Goal: Transaction & Acquisition: Book appointment/travel/reservation

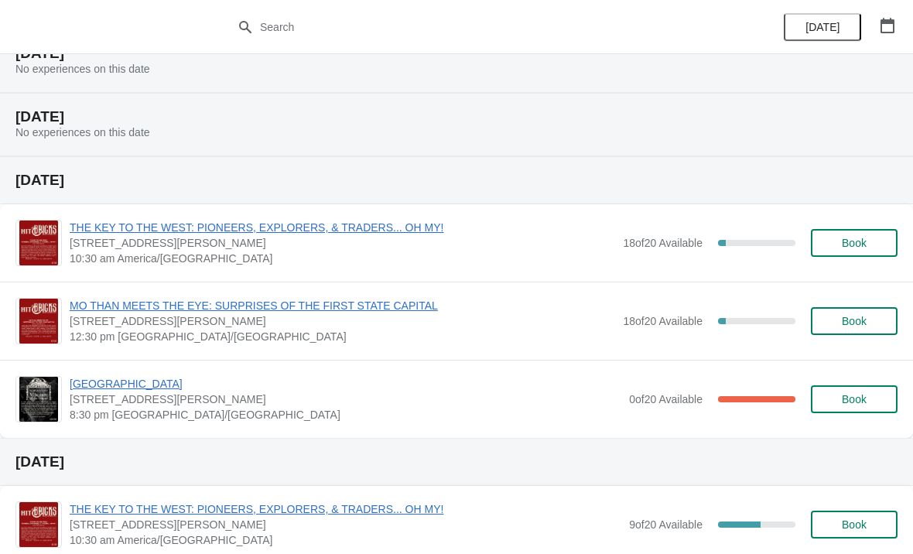
scroll to position [599, 0]
click at [205, 230] on span "THE KEY TO THE WEST: PIONEERS, EXPLORERS, & TRADERS... OH MY!" at bounding box center [342, 227] width 545 height 15
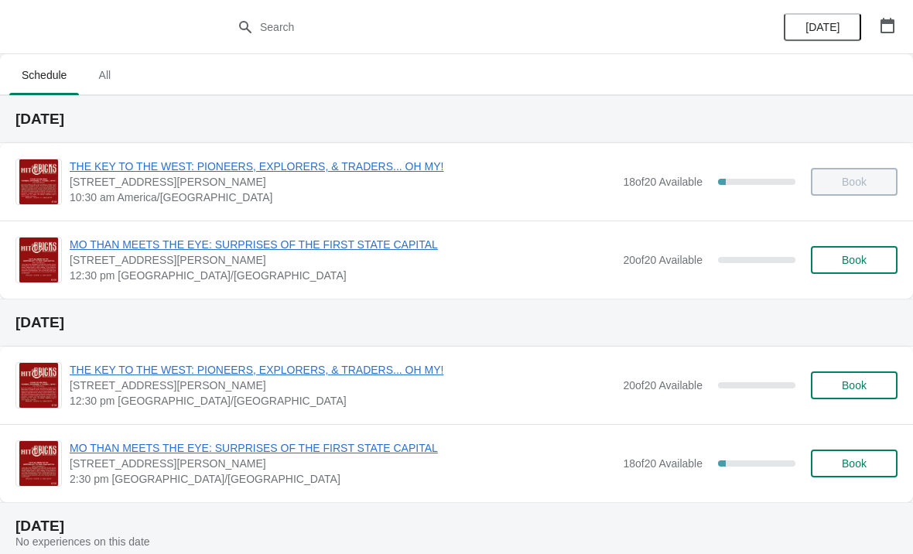
click at [97, 245] on span "MO THAN MEETS THE EYE: SURPRISES OF THE FIRST STATE CAPITAL" at bounding box center [342, 244] width 545 height 15
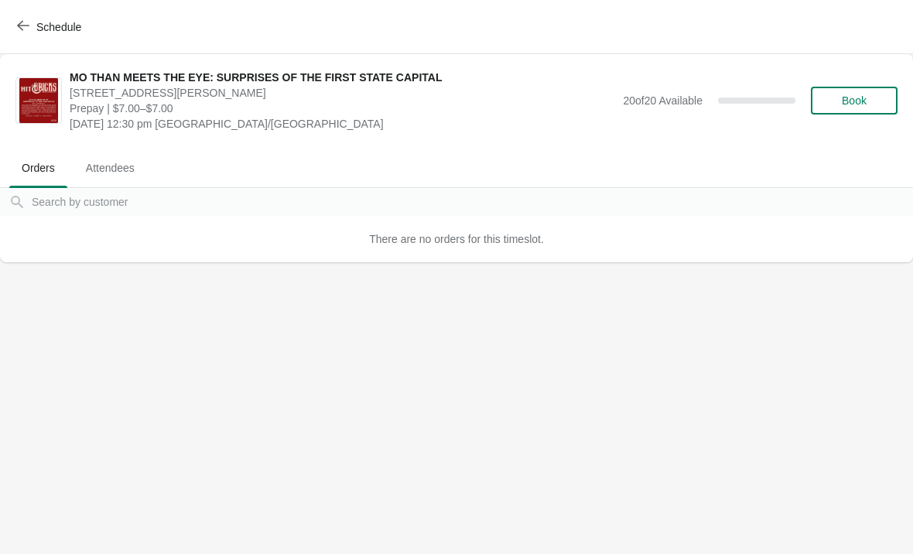
click at [862, 90] on button "Book" at bounding box center [853, 101] width 87 height 28
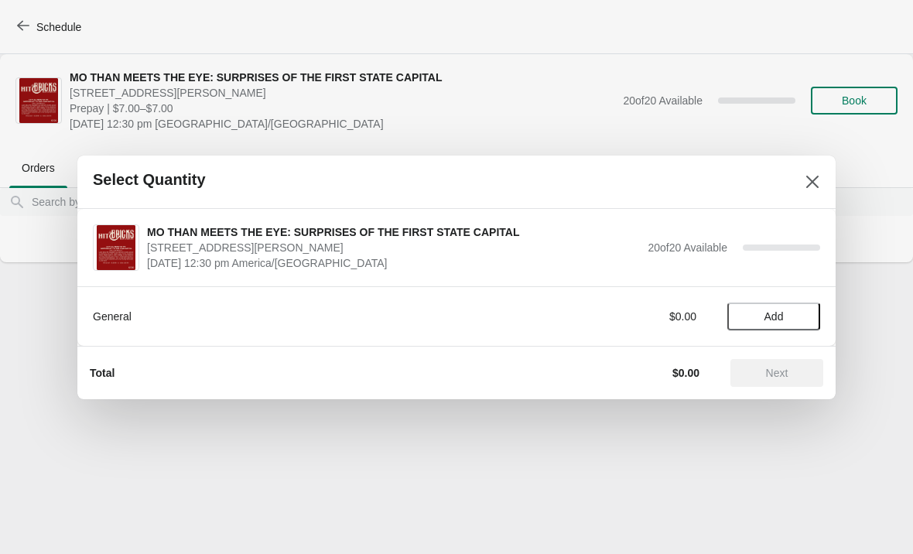
click at [783, 307] on button "Add" at bounding box center [773, 316] width 93 height 28
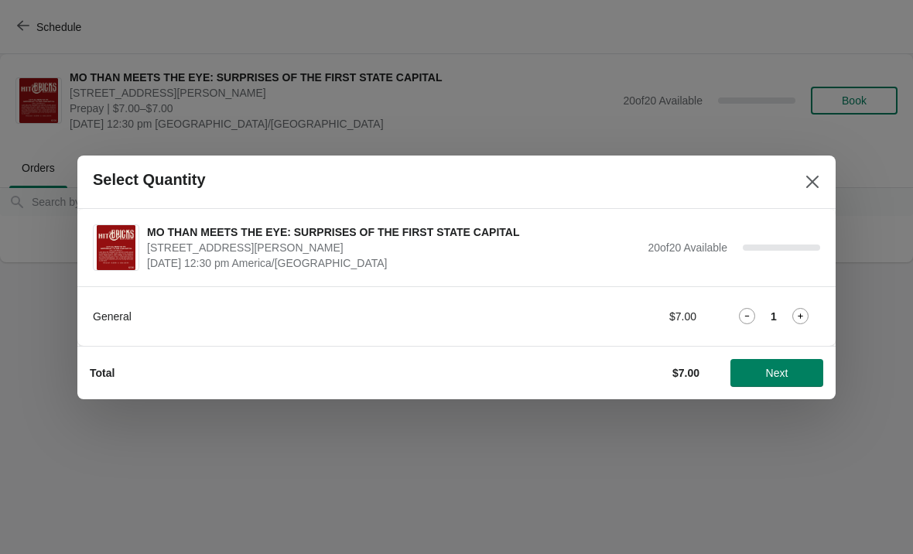
click at [790, 370] on span "Next" at bounding box center [776, 373] width 68 height 12
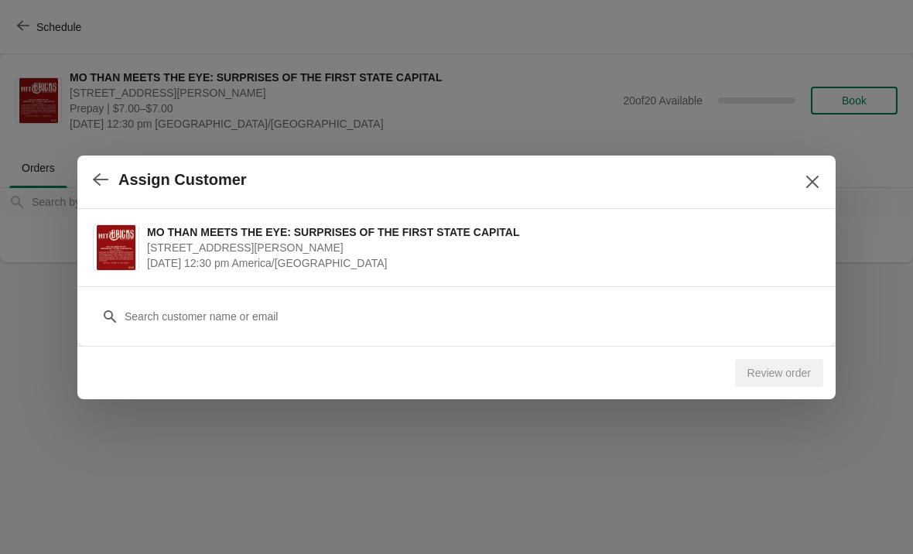
click at [817, 172] on button "Close" at bounding box center [812, 182] width 28 height 28
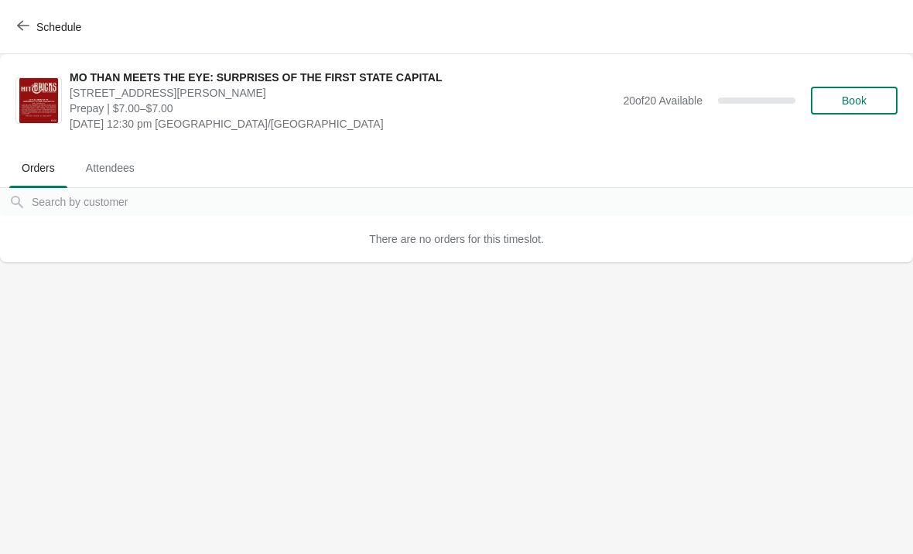
click at [852, 106] on span "Book" at bounding box center [853, 100] width 25 height 12
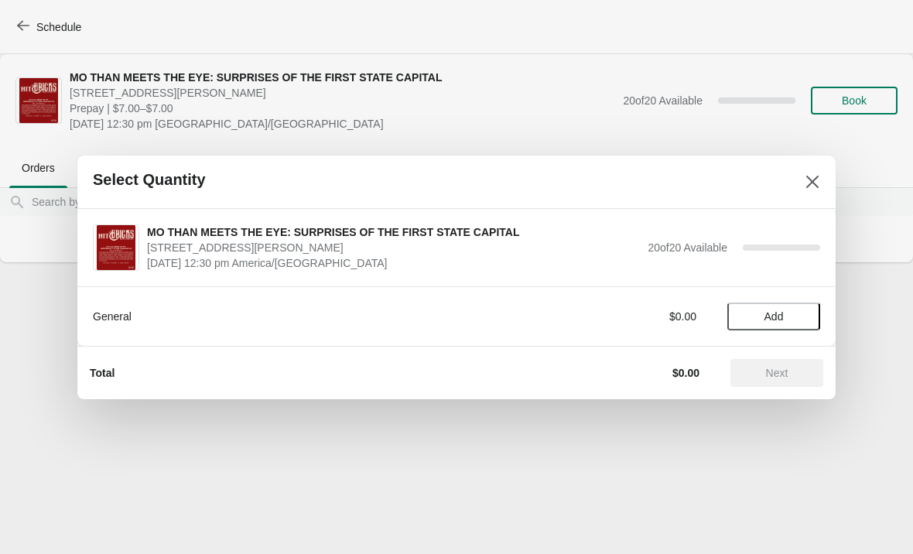
click at [796, 302] on button "Add" at bounding box center [773, 316] width 93 height 28
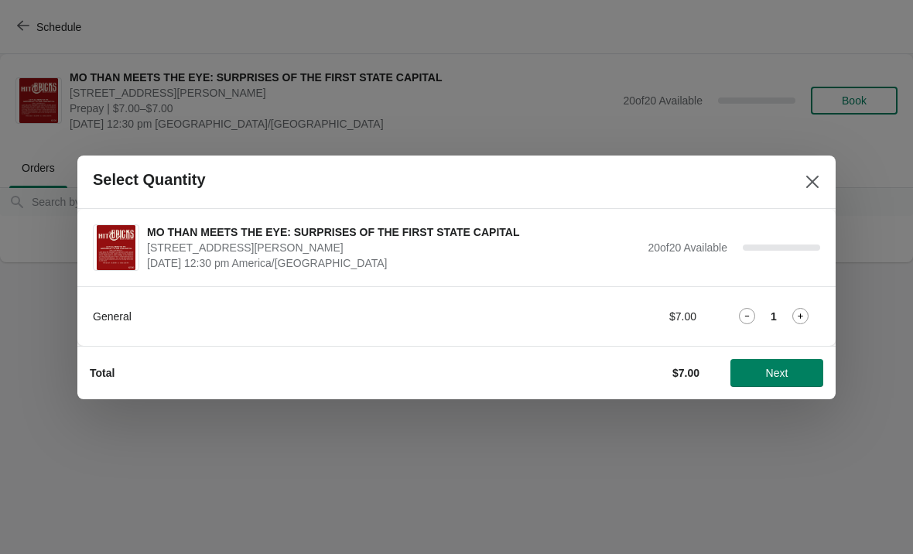
click at [811, 312] on div "1" at bounding box center [773, 316] width 93 height 16
click at [807, 314] on icon at bounding box center [800, 316] width 16 height 16
click at [774, 379] on span "Next" at bounding box center [777, 373] width 22 height 12
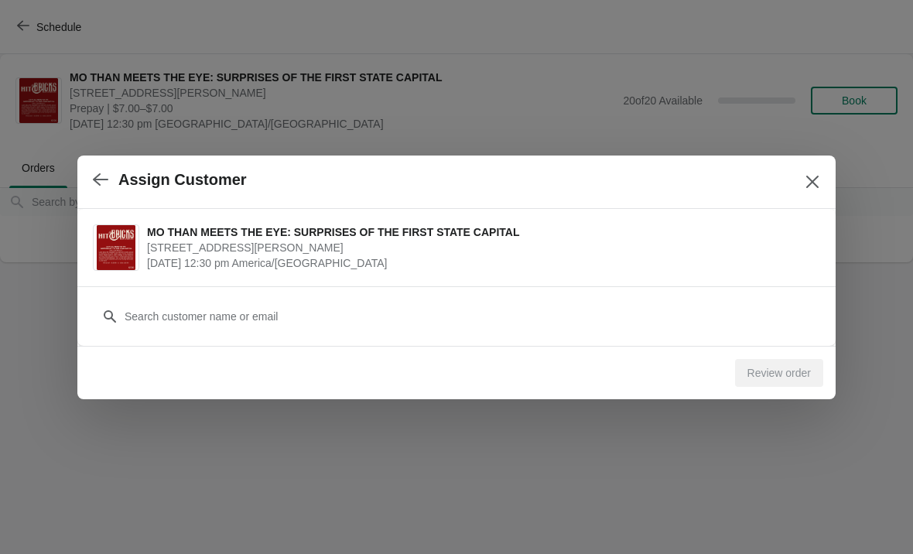
click at [817, 183] on icon "Close" at bounding box center [811, 181] width 15 height 15
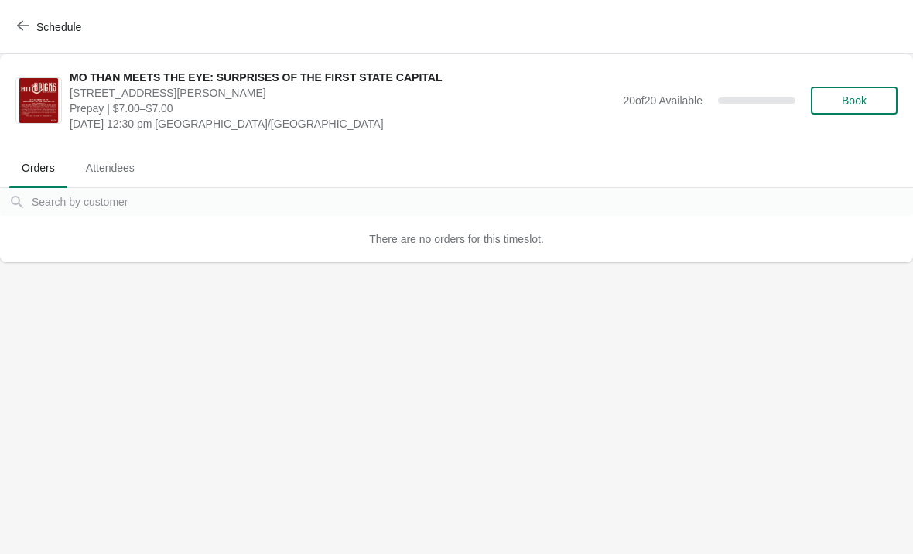
click at [865, 97] on span "Book" at bounding box center [853, 100] width 25 height 12
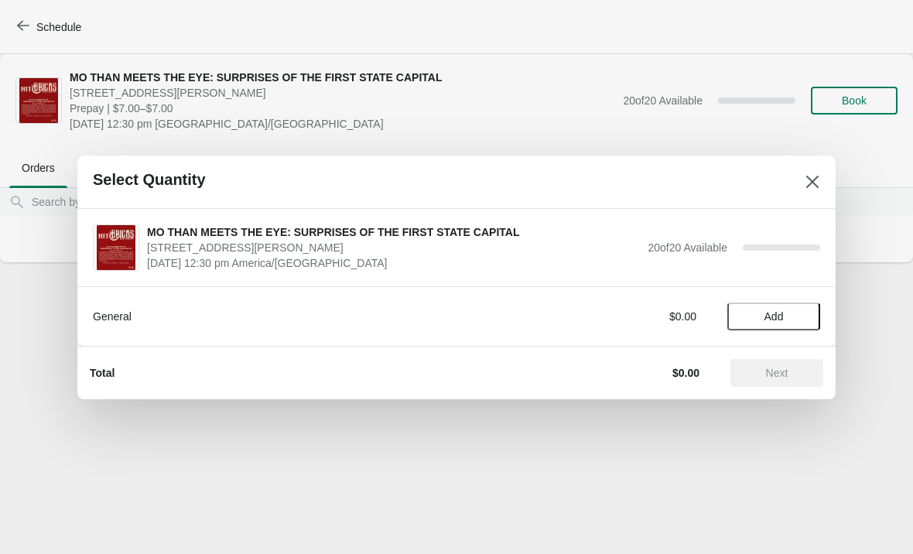
click at [783, 319] on span "Add" at bounding box center [773, 316] width 19 height 12
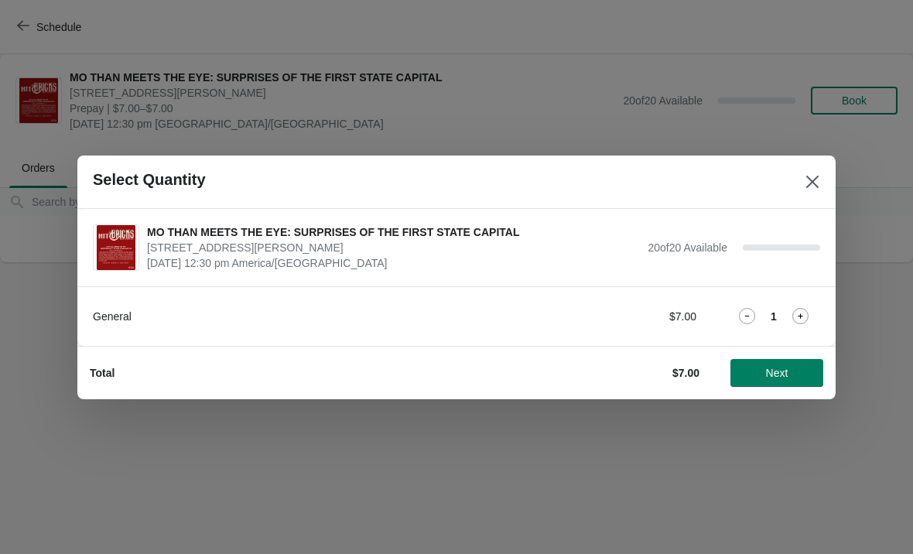
click at [806, 311] on icon at bounding box center [800, 316] width 16 height 16
click at [790, 370] on span "Next" at bounding box center [776, 373] width 68 height 12
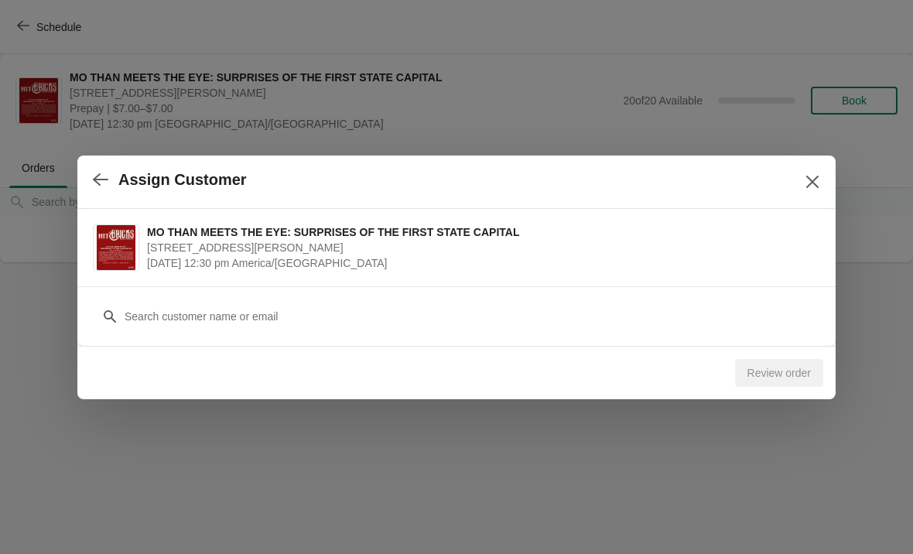
click at [777, 367] on div "Review order" at bounding box center [779, 373] width 88 height 28
click at [782, 379] on div "Review order" at bounding box center [779, 373] width 88 height 28
click at [782, 374] on div "Review order" at bounding box center [779, 373] width 88 height 28
click at [770, 385] on div "Review order" at bounding box center [779, 373] width 88 height 28
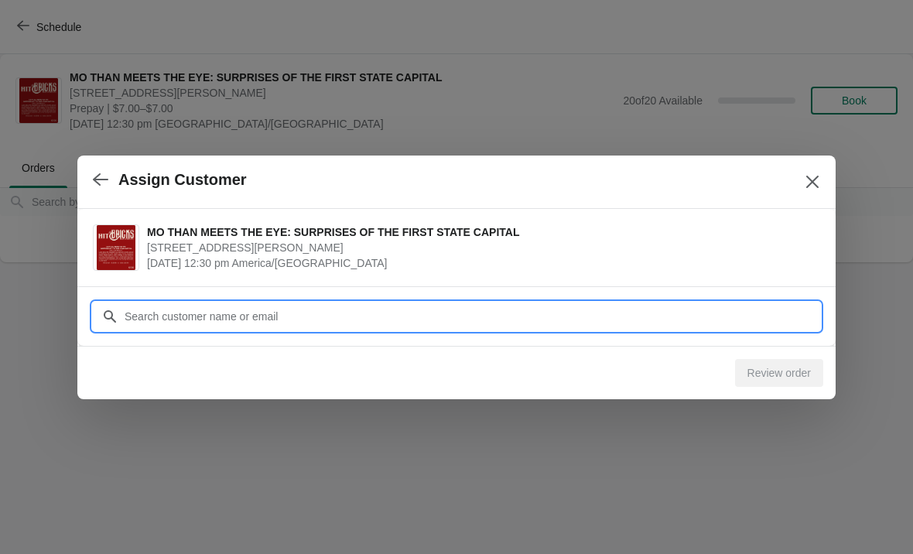
click at [267, 314] on input "Customer" at bounding box center [472, 316] width 696 height 28
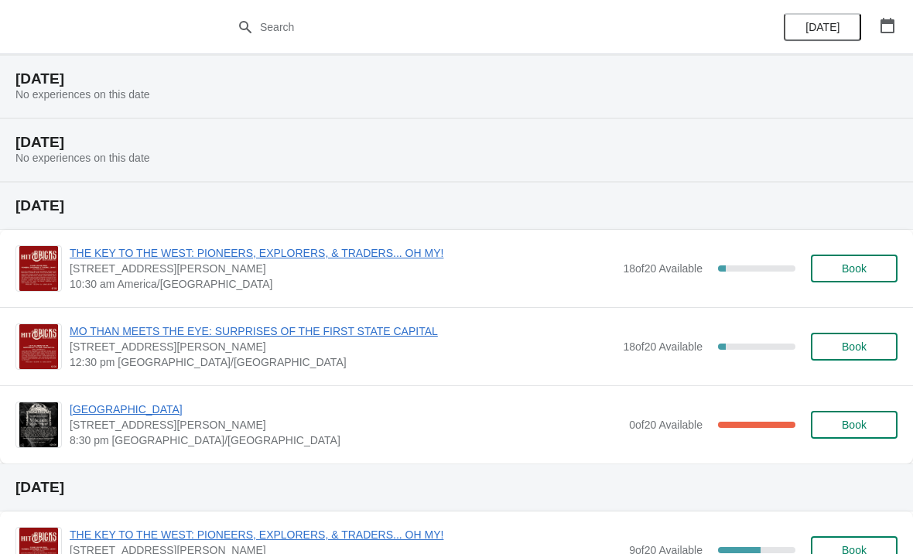
scroll to position [572, 0]
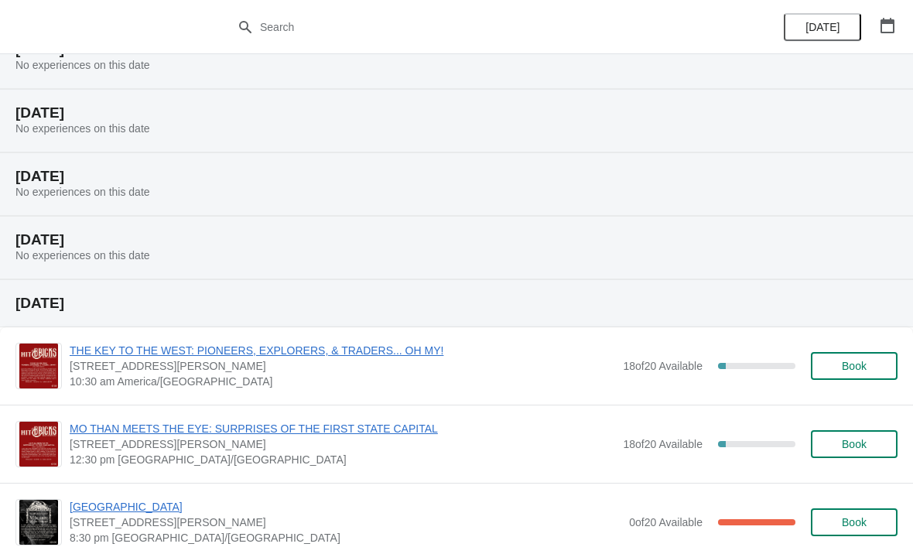
scroll to position [478, 0]
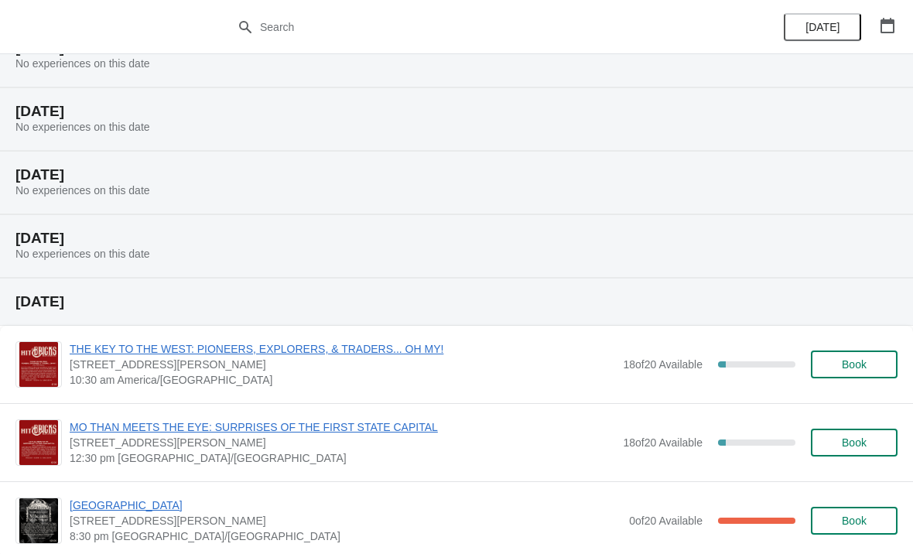
click at [686, 395] on div "THE KEY TO THE WEST: PIONEERS, EXPLORERS, & TRADERS... OH MY! 230 South Main St…" at bounding box center [456, 364] width 913 height 77
click at [365, 426] on span "MO THAN MEETS THE EYE: SURPRISES OF THE FIRST STATE CAPITAL" at bounding box center [342, 426] width 545 height 15
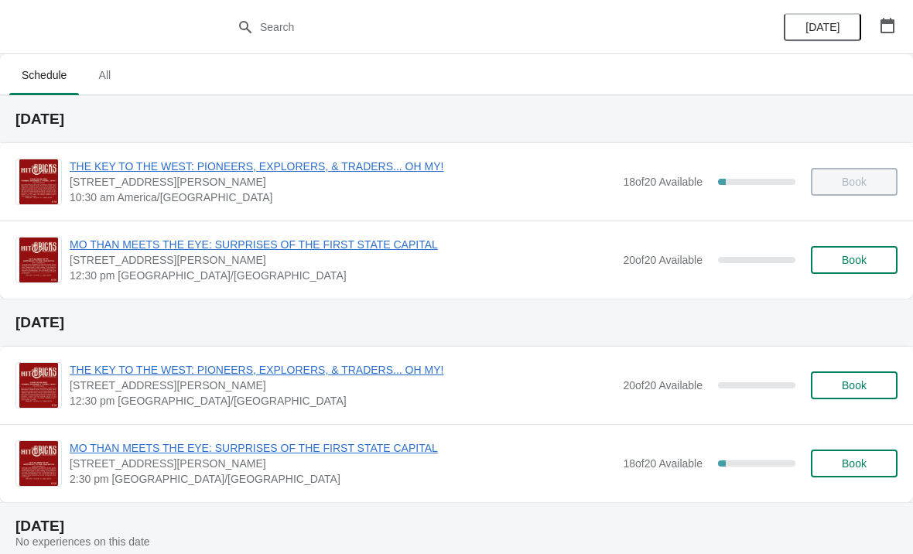
click at [115, 246] on span "MO THAN MEETS THE EYE: SURPRISES OF THE FIRST STATE CAPITAL" at bounding box center [342, 244] width 545 height 15
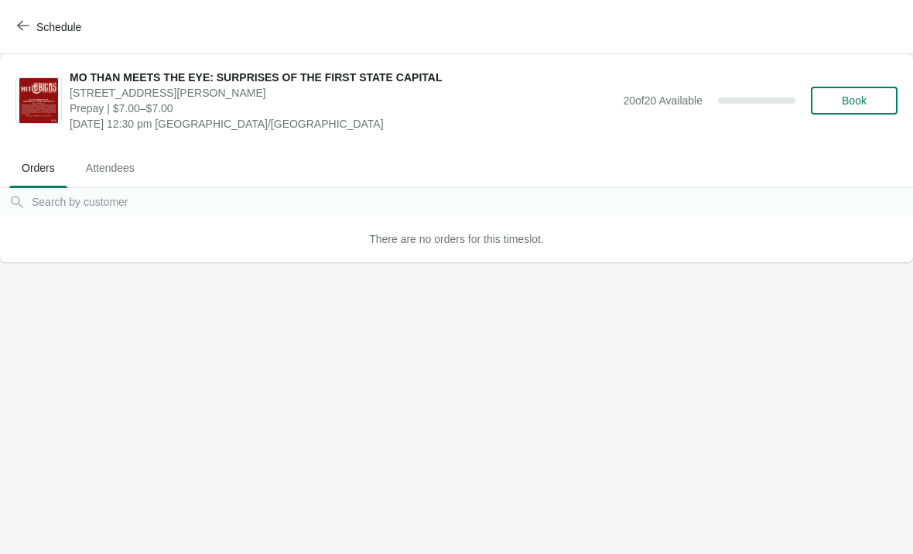
click at [859, 97] on span "Book" at bounding box center [853, 100] width 25 height 12
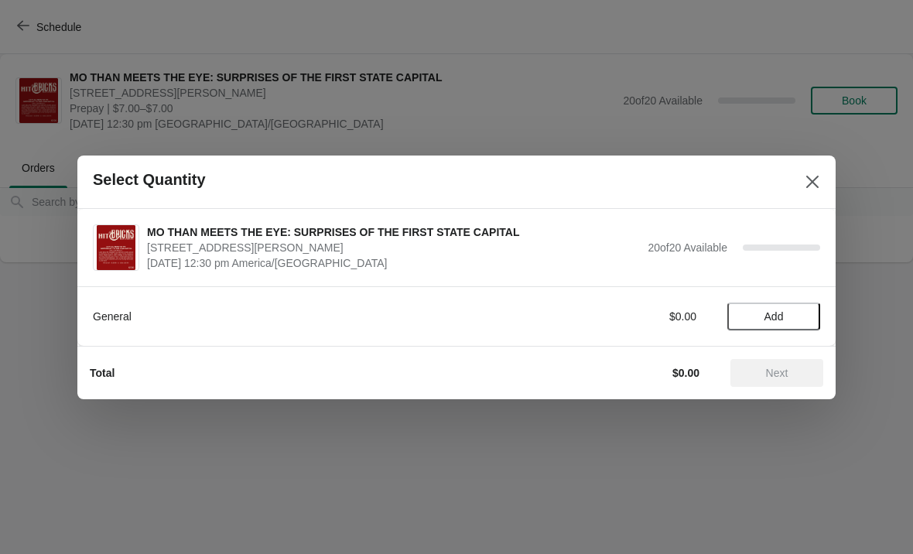
click at [775, 312] on span "Add" at bounding box center [773, 316] width 19 height 12
click at [814, 306] on div "General $7.00 1" at bounding box center [456, 316] width 727 height 28
click at [807, 309] on icon at bounding box center [800, 316] width 16 height 16
click at [782, 367] on span "Next" at bounding box center [777, 373] width 22 height 12
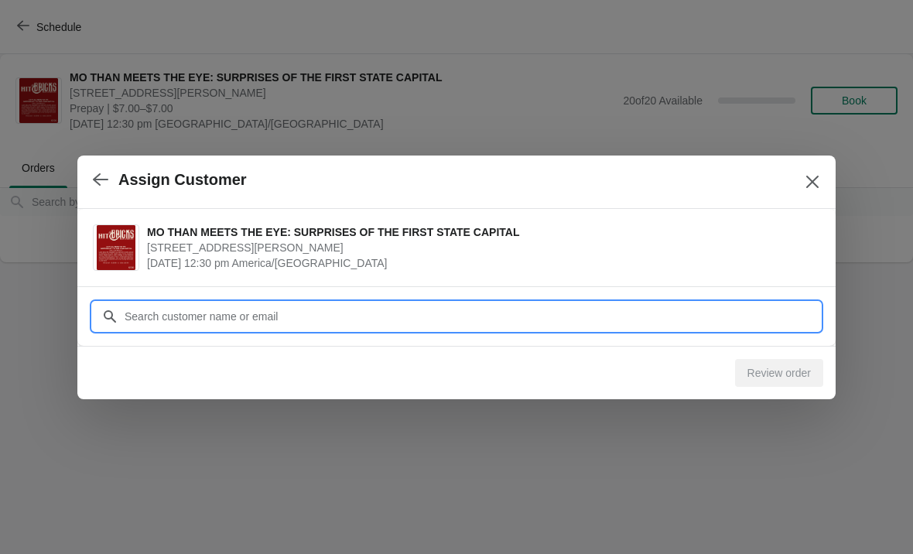
click at [149, 312] on input "Customer" at bounding box center [472, 316] width 696 height 28
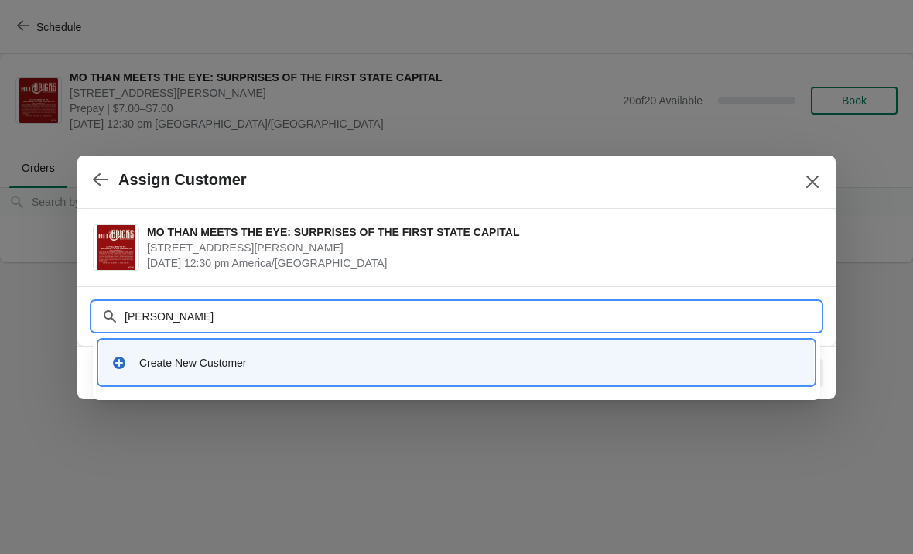
type input "[PERSON_NAME]"
click at [252, 355] on div "Create New Customer" at bounding box center [470, 362] width 662 height 15
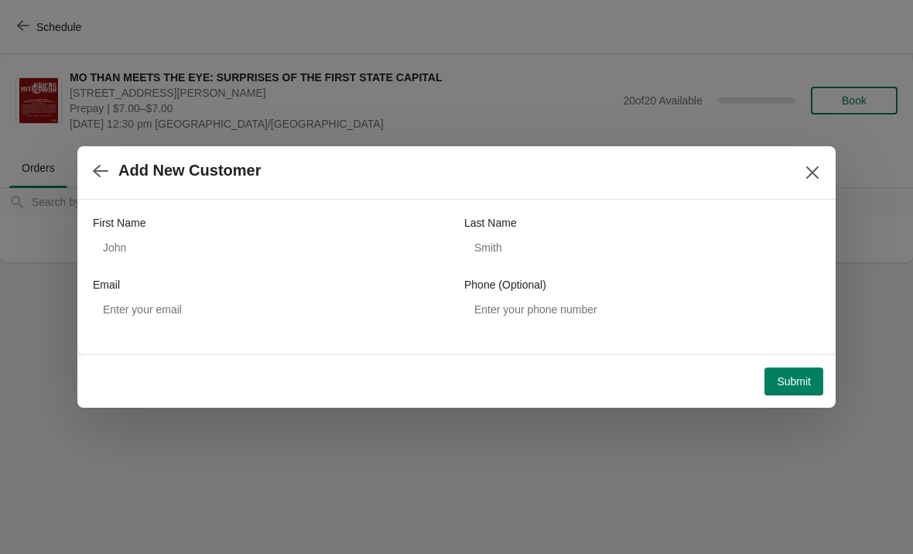
click at [790, 374] on button "Submit" at bounding box center [793, 381] width 59 height 28
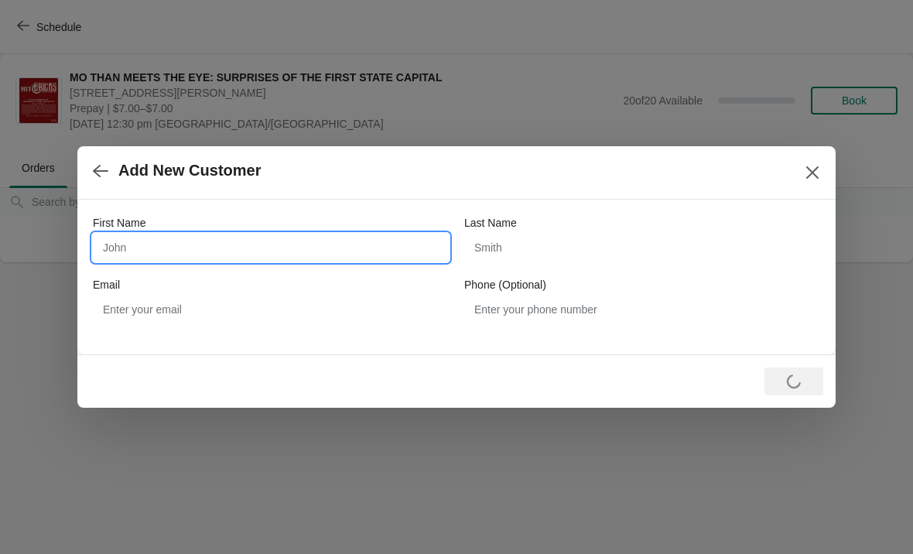
click at [136, 239] on input "First Name" at bounding box center [271, 248] width 356 height 28
type input "[PERSON_NAME]"
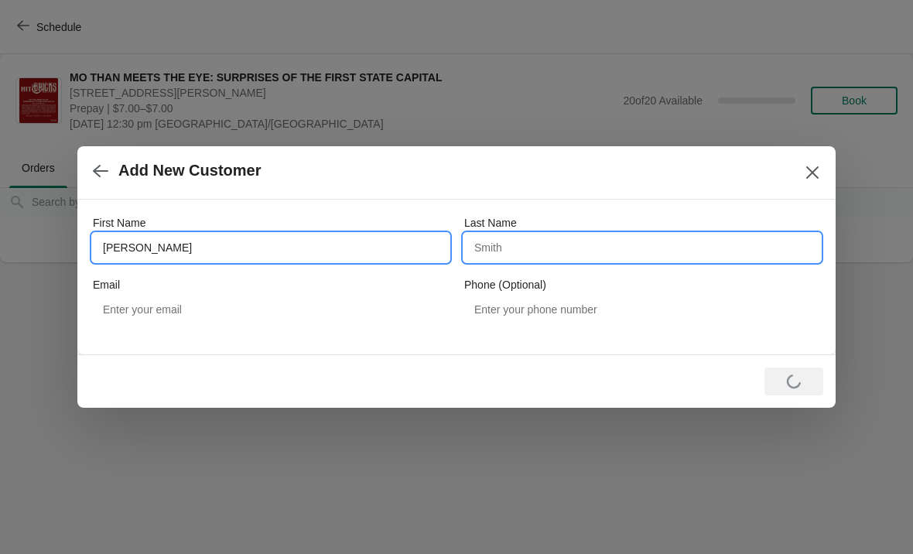
click at [505, 237] on input "Last Name" at bounding box center [642, 248] width 356 height 28
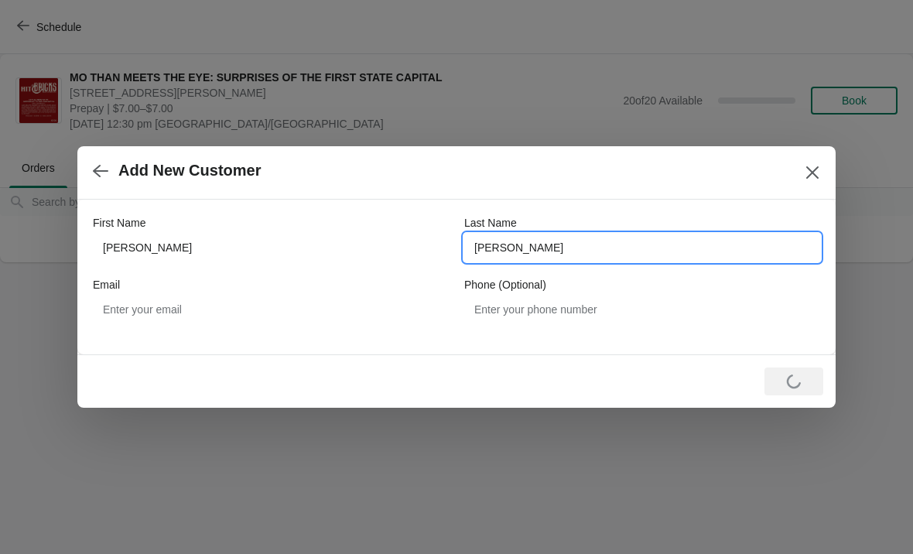
type input "[PERSON_NAME]"
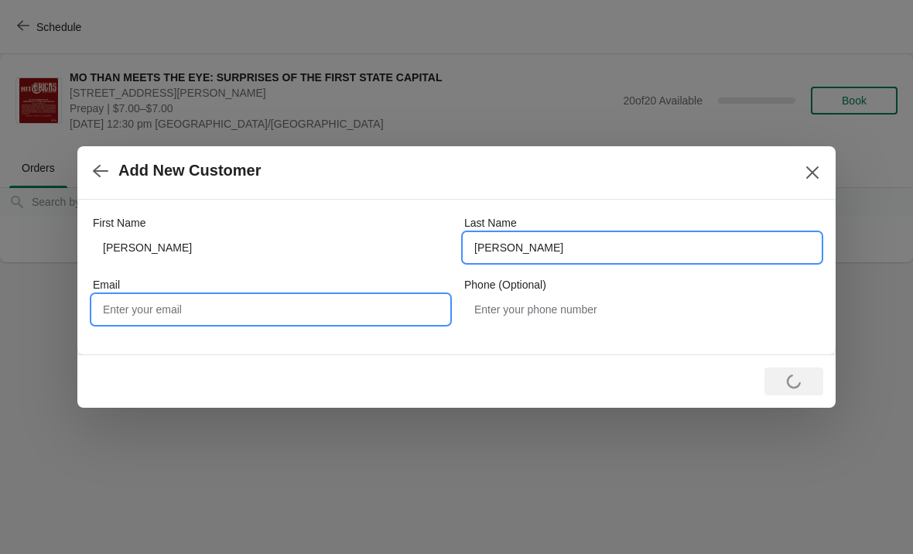
click at [150, 302] on input "Email" at bounding box center [271, 309] width 356 height 28
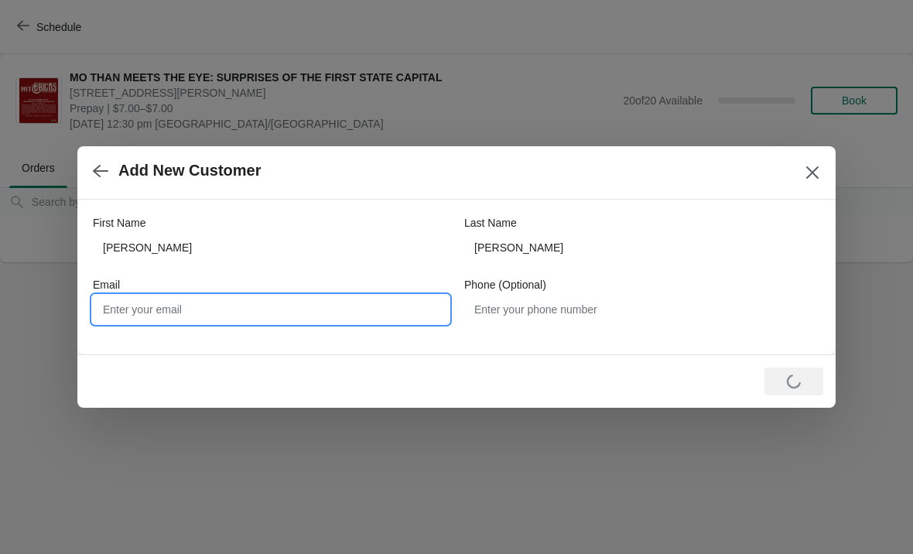
click at [807, 172] on icon "Close" at bounding box center [811, 172] width 15 height 15
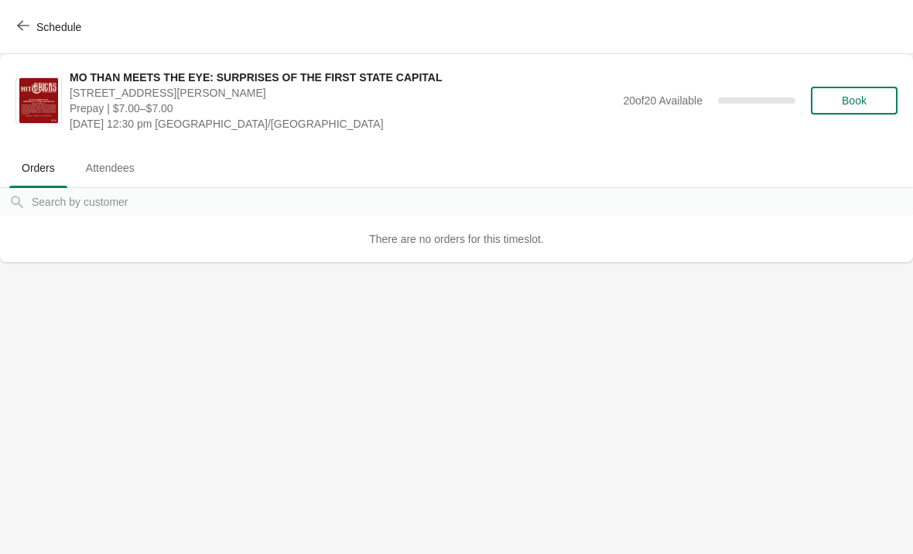
click at [862, 90] on button "Book" at bounding box center [853, 101] width 87 height 28
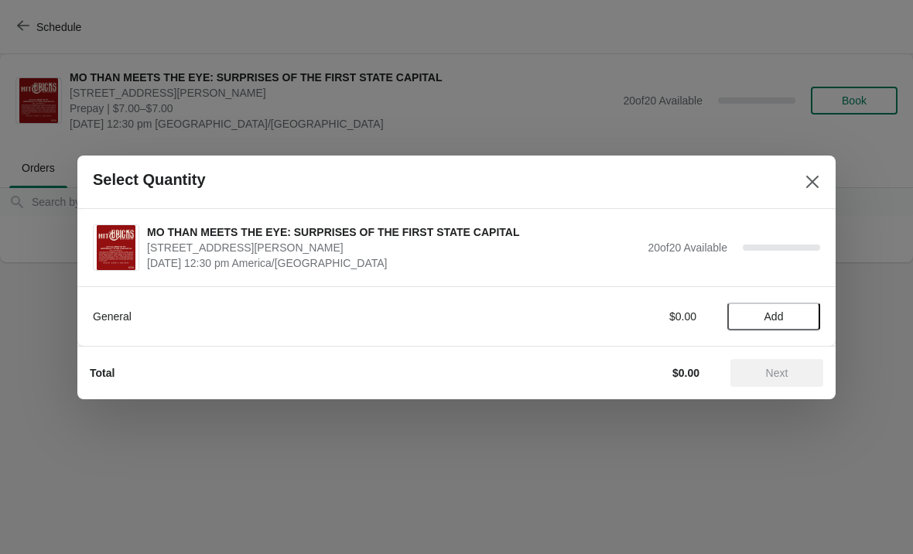
click at [772, 308] on button "Add" at bounding box center [773, 316] width 93 height 28
click at [810, 305] on div "General $7.00 1" at bounding box center [456, 316] width 727 height 28
click at [804, 308] on icon at bounding box center [800, 316] width 16 height 16
click at [774, 367] on span "Next" at bounding box center [777, 373] width 22 height 12
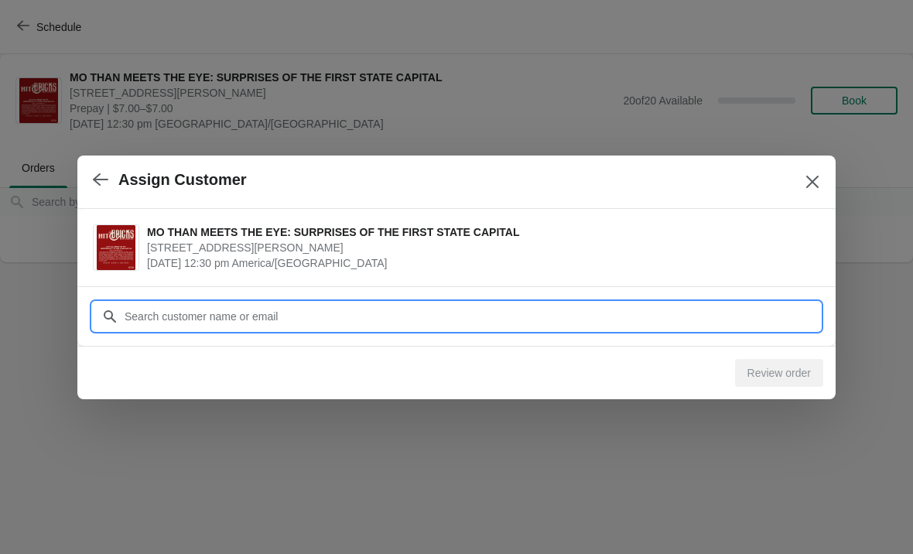
click at [477, 323] on input "Customer" at bounding box center [472, 316] width 696 height 28
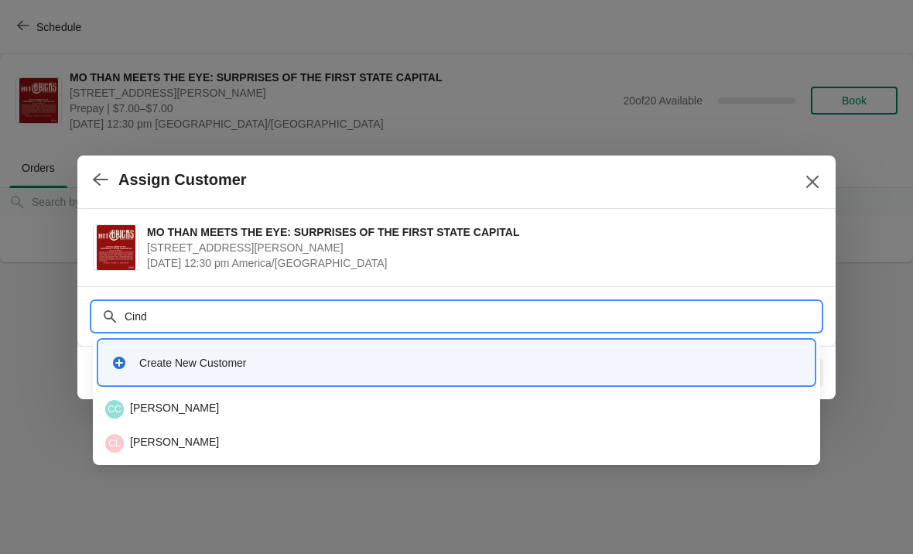
type input "[PERSON_NAME]"
click at [155, 403] on div "CC [PERSON_NAME]" at bounding box center [456, 409] width 702 height 19
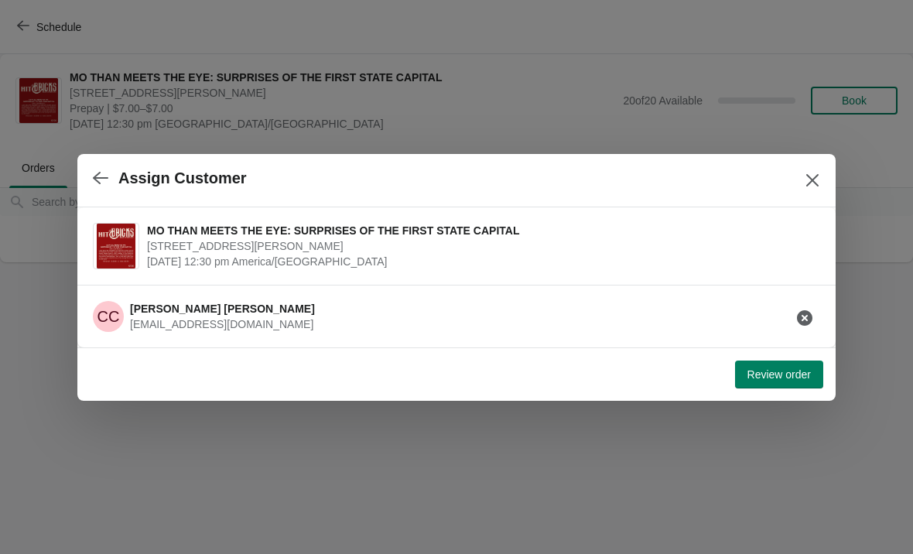
click at [760, 360] on button "Review order" at bounding box center [779, 374] width 88 height 28
